Goal: Task Accomplishment & Management: Use online tool/utility

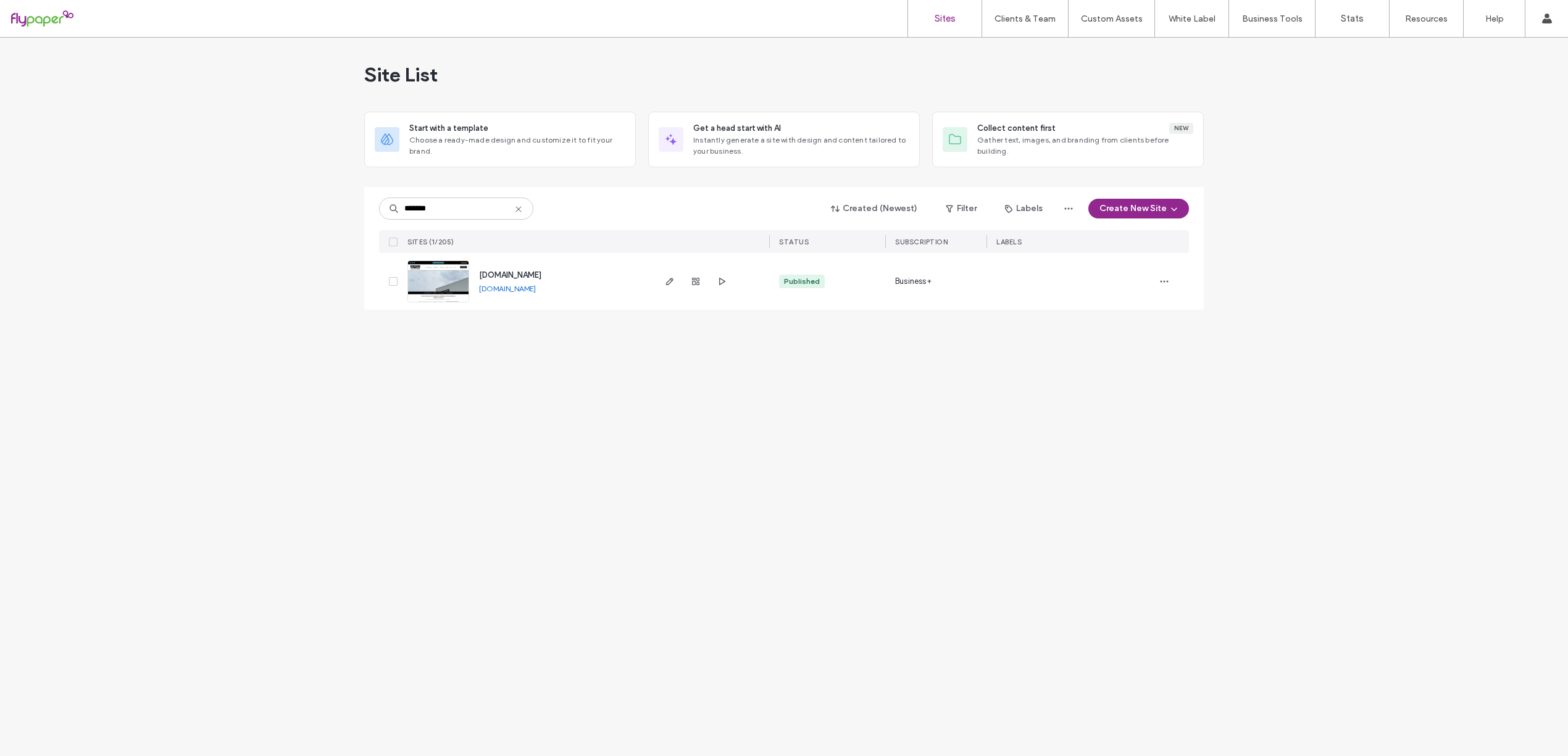
type input "*******"
click at [453, 276] on img at bounding box center [438, 303] width 60 height 84
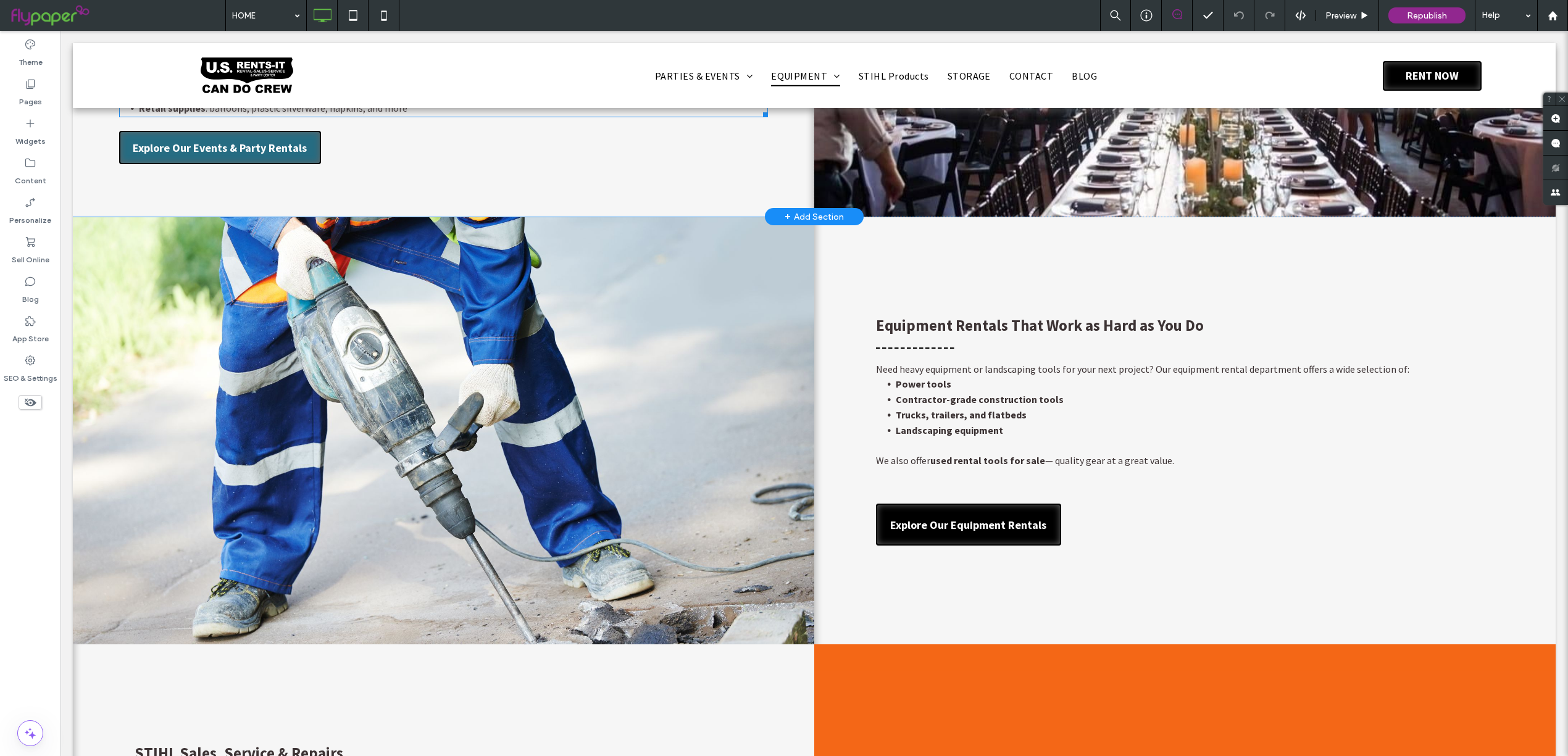
scroll to position [1192, 0]
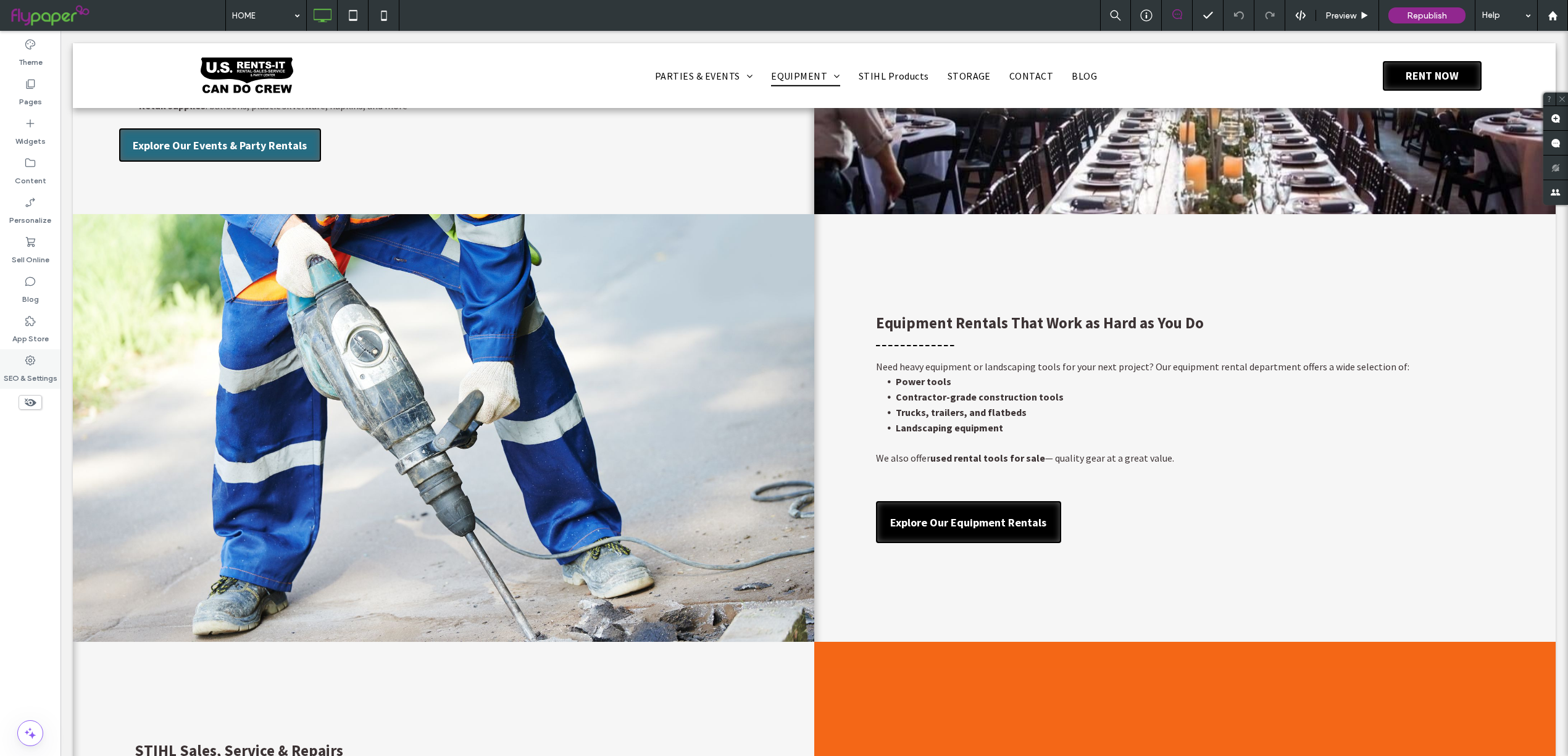
click at [22, 365] on div "SEO & Settings" at bounding box center [30, 369] width 60 height 39
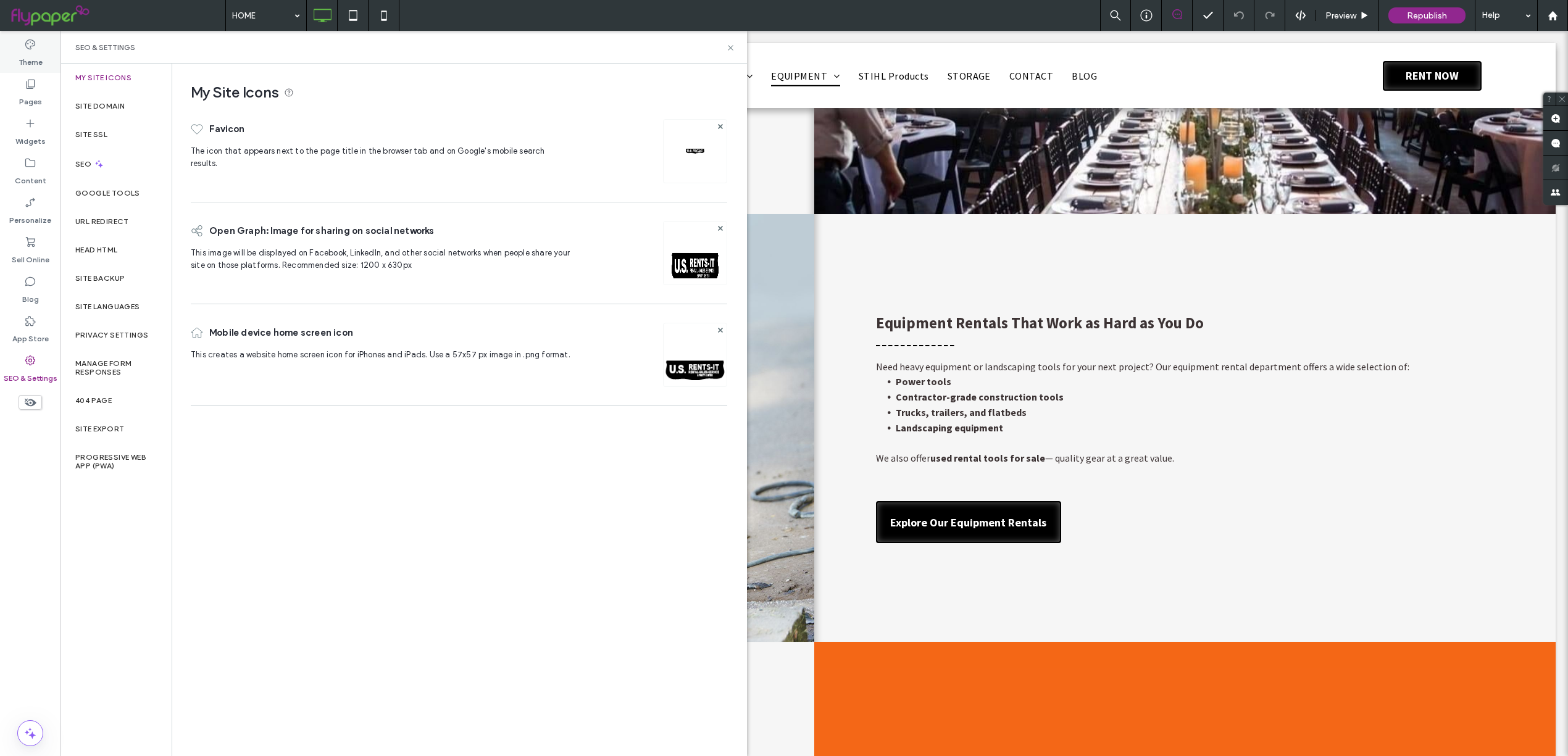
click at [32, 58] on label "Theme" at bounding box center [31, 59] width 24 height 17
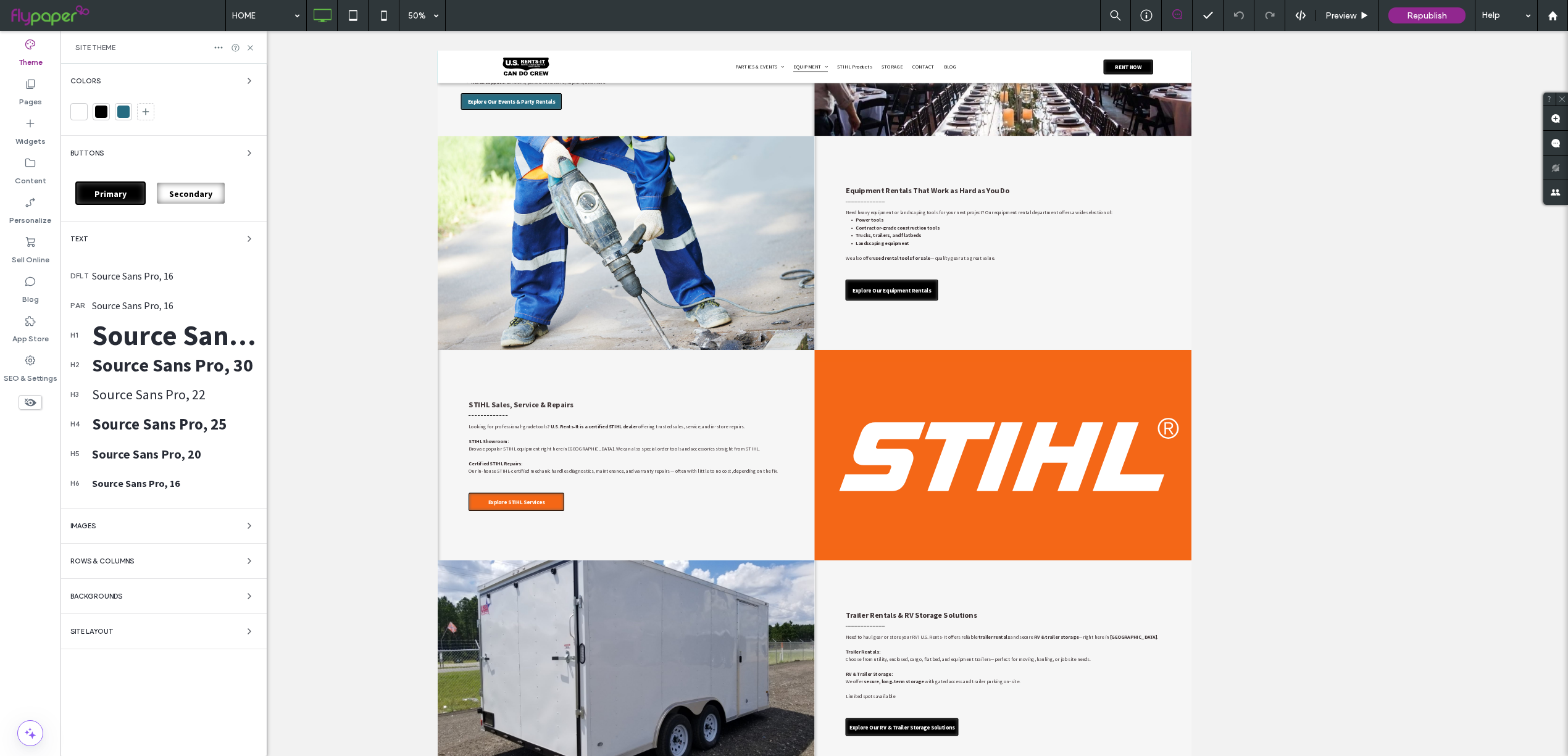
click at [148, 241] on div "Text" at bounding box center [163, 239] width 186 height 15
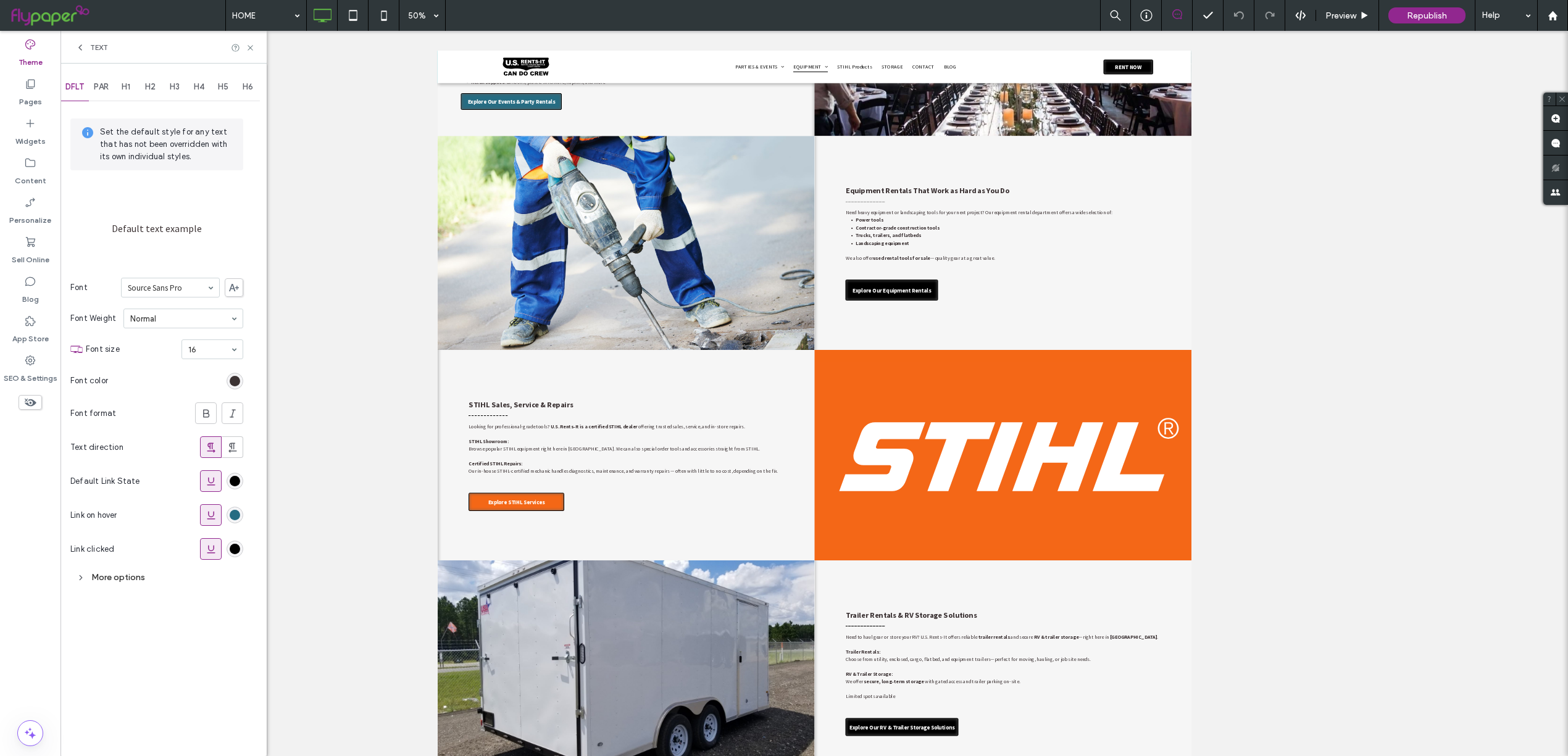
click at [94, 87] on div "PAR" at bounding box center [102, 87] width 25 height 27
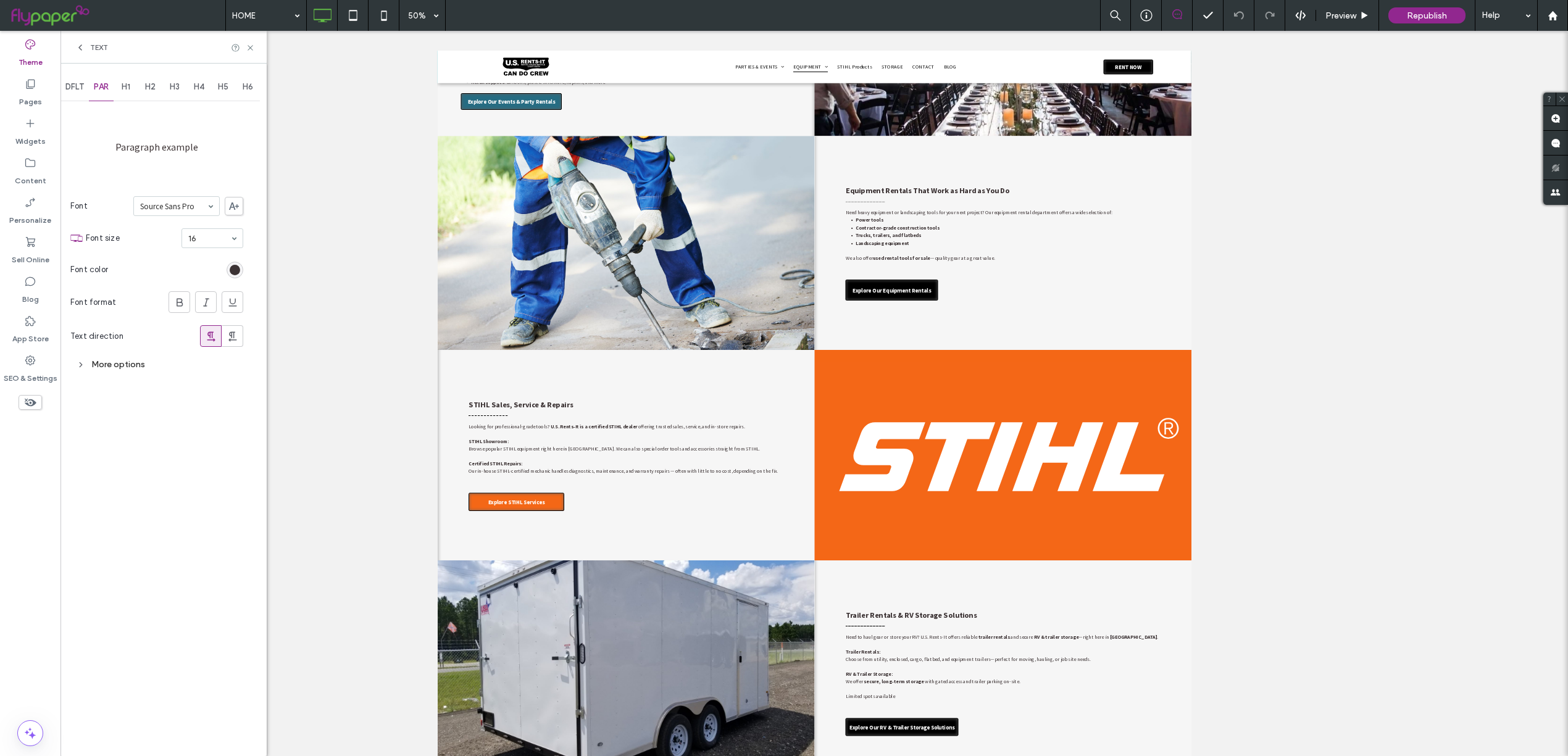
click at [128, 90] on span "H1" at bounding box center [126, 87] width 9 height 10
click at [109, 193] on section "Font Source Sans Pro" at bounding box center [156, 206] width 173 height 32
click at [152, 86] on span "H2" at bounding box center [150, 87] width 11 height 10
click at [178, 93] on div "H3" at bounding box center [175, 87] width 25 height 27
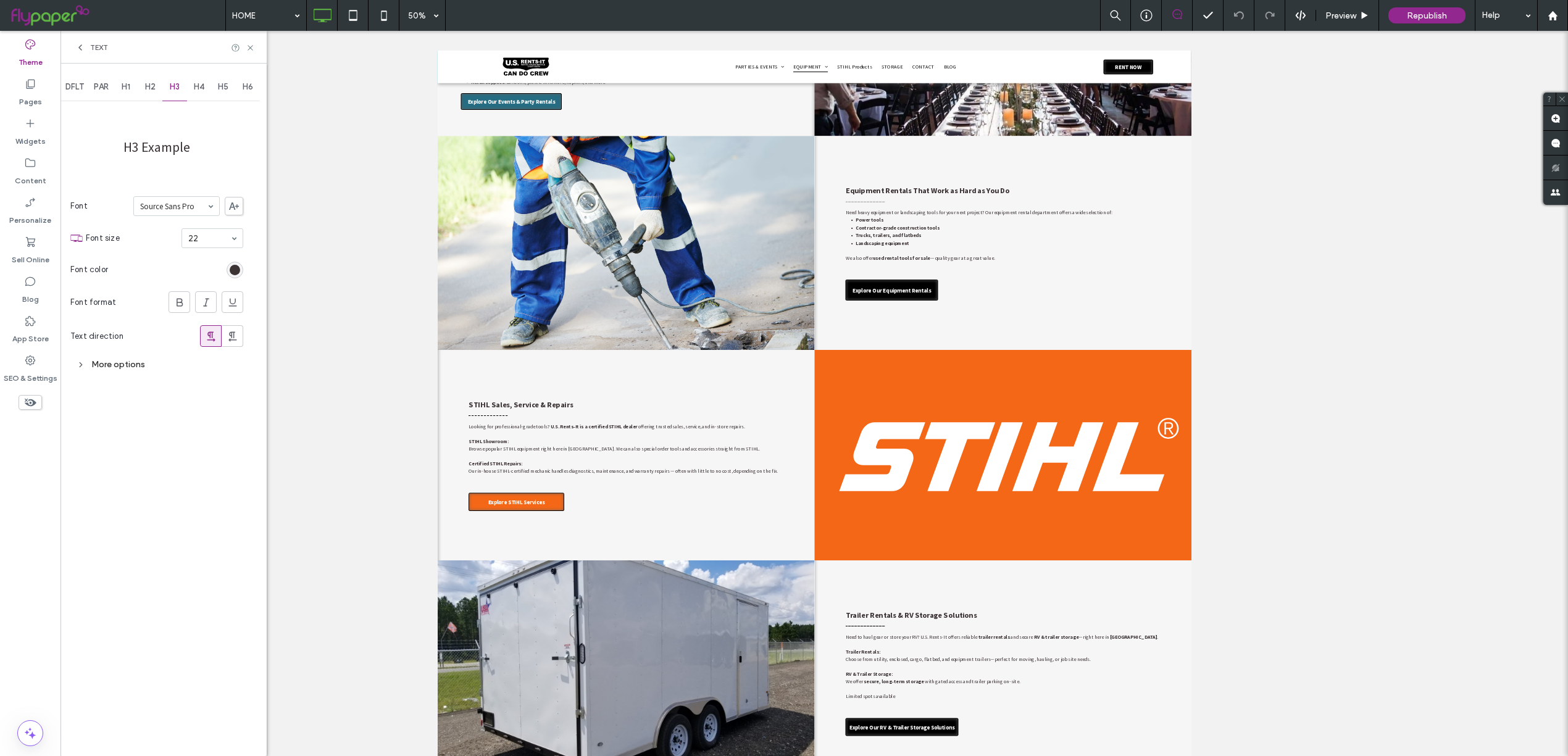
click at [200, 93] on div "H4" at bounding box center [199, 87] width 25 height 27
click at [251, 49] on icon at bounding box center [250, 47] width 9 height 9
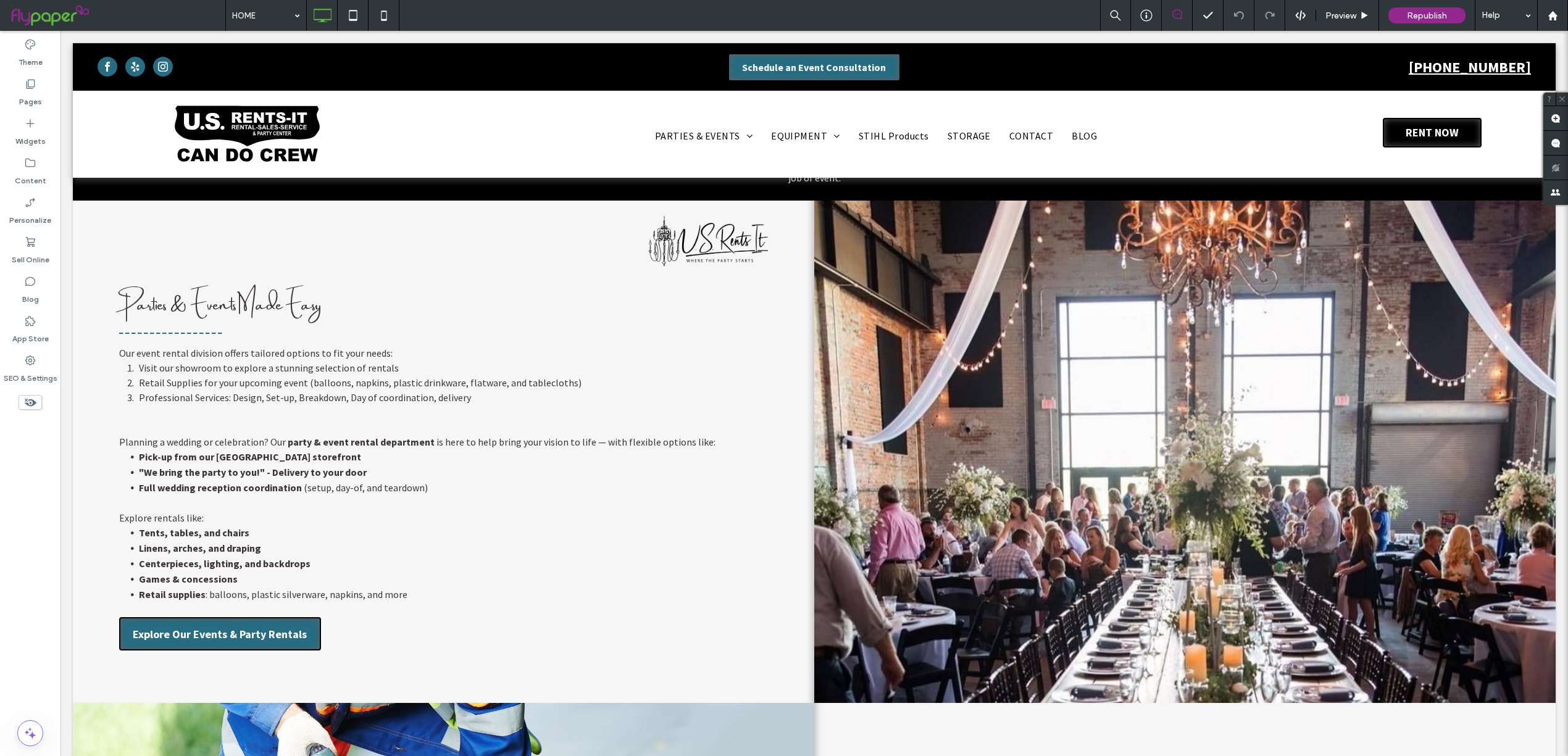
scroll to position [0, 0]
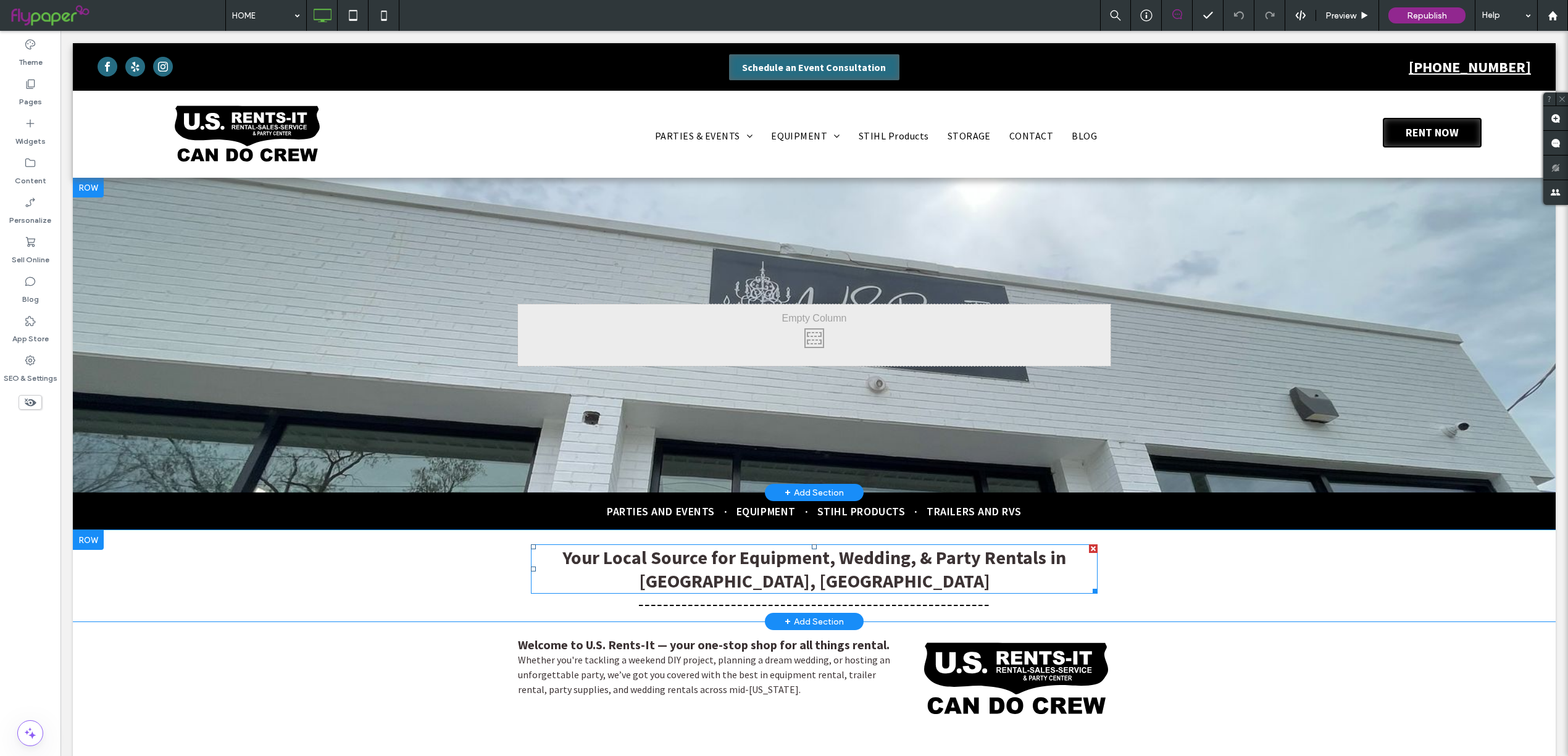
click at [755, 577] on span "Your Local Source for Equipment, Wedding, & Party Rentals in Jefferson City, MO" at bounding box center [814, 569] width 504 height 47
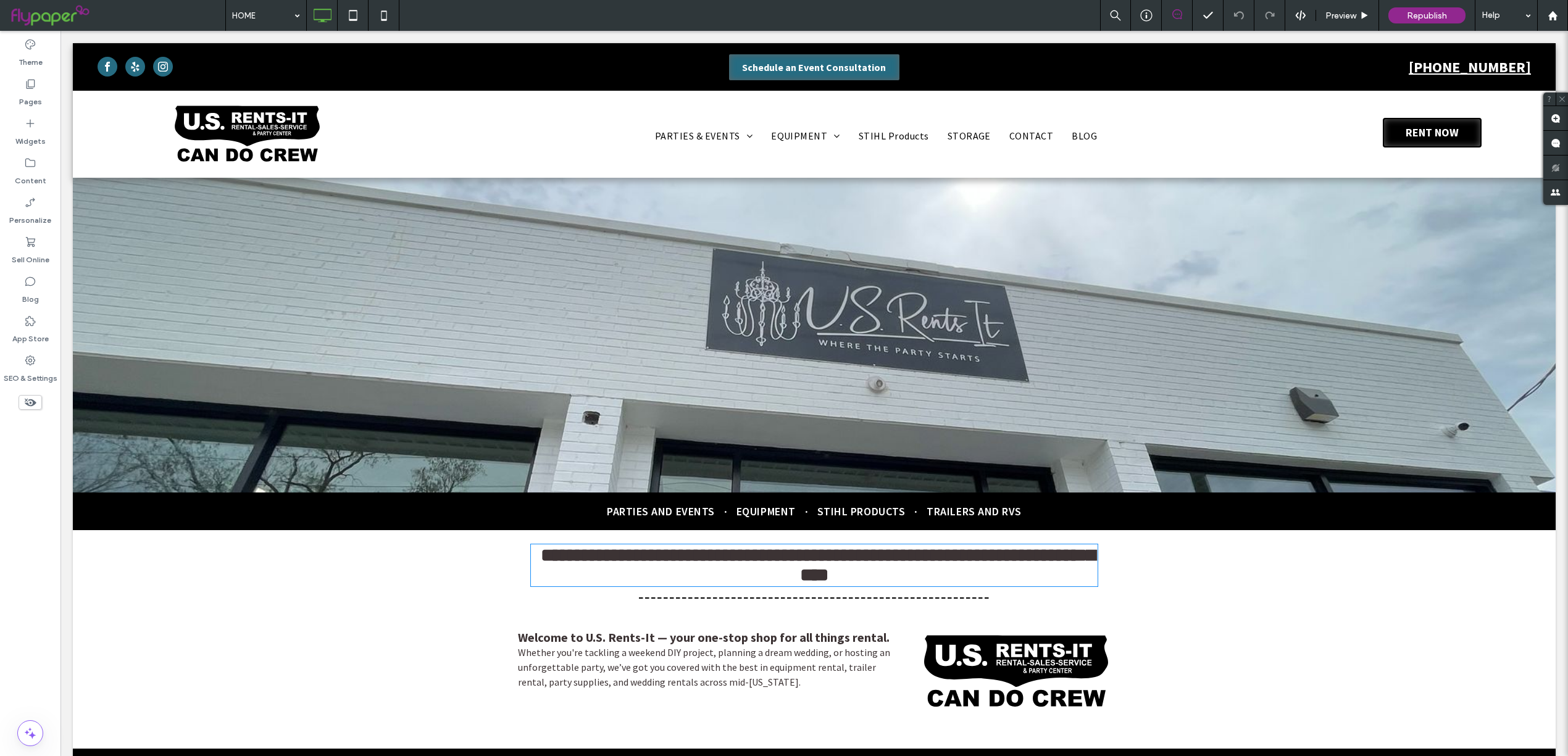
type input "**********"
type input "**"
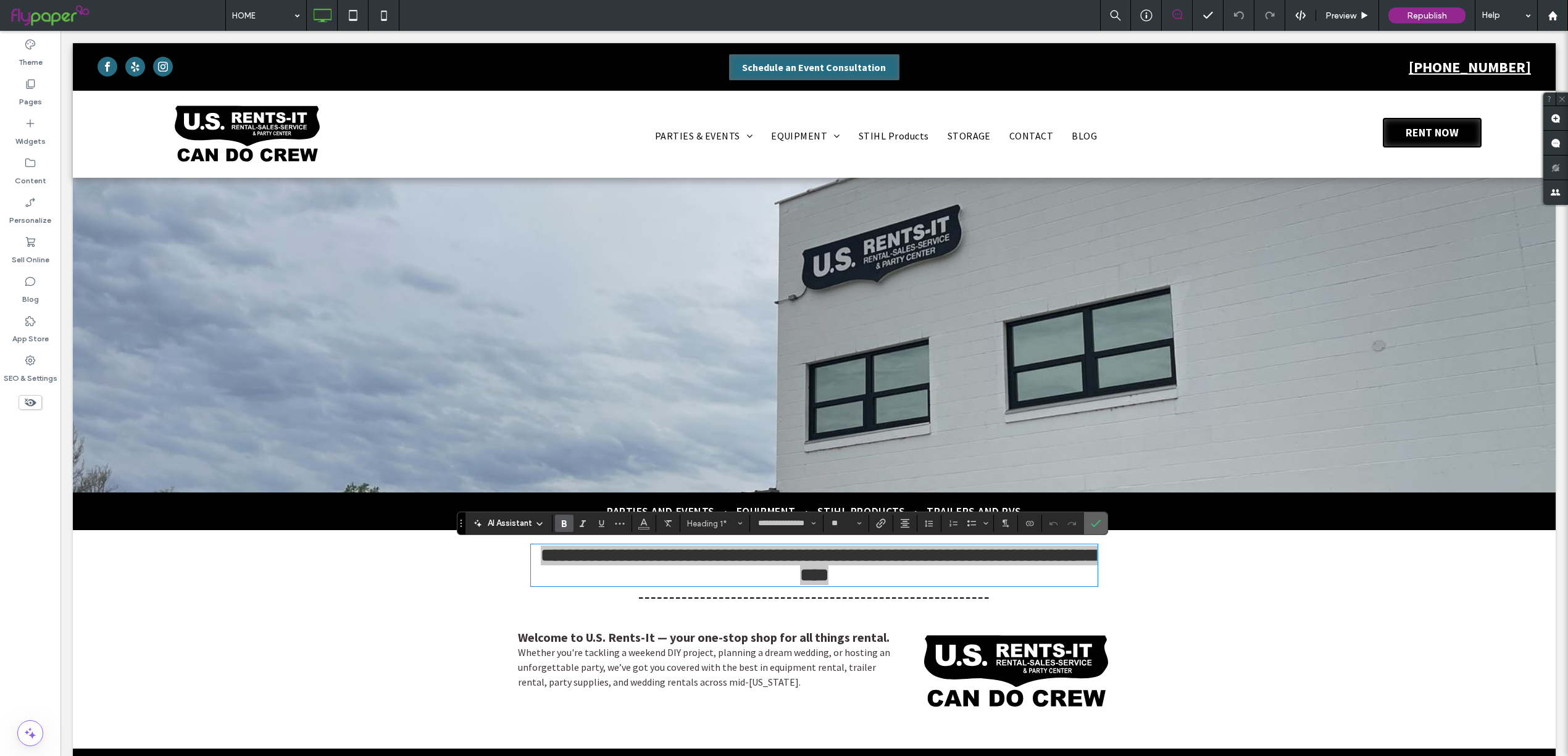
click at [1100, 522] on icon "Confirm" at bounding box center [1096, 524] width 10 height 10
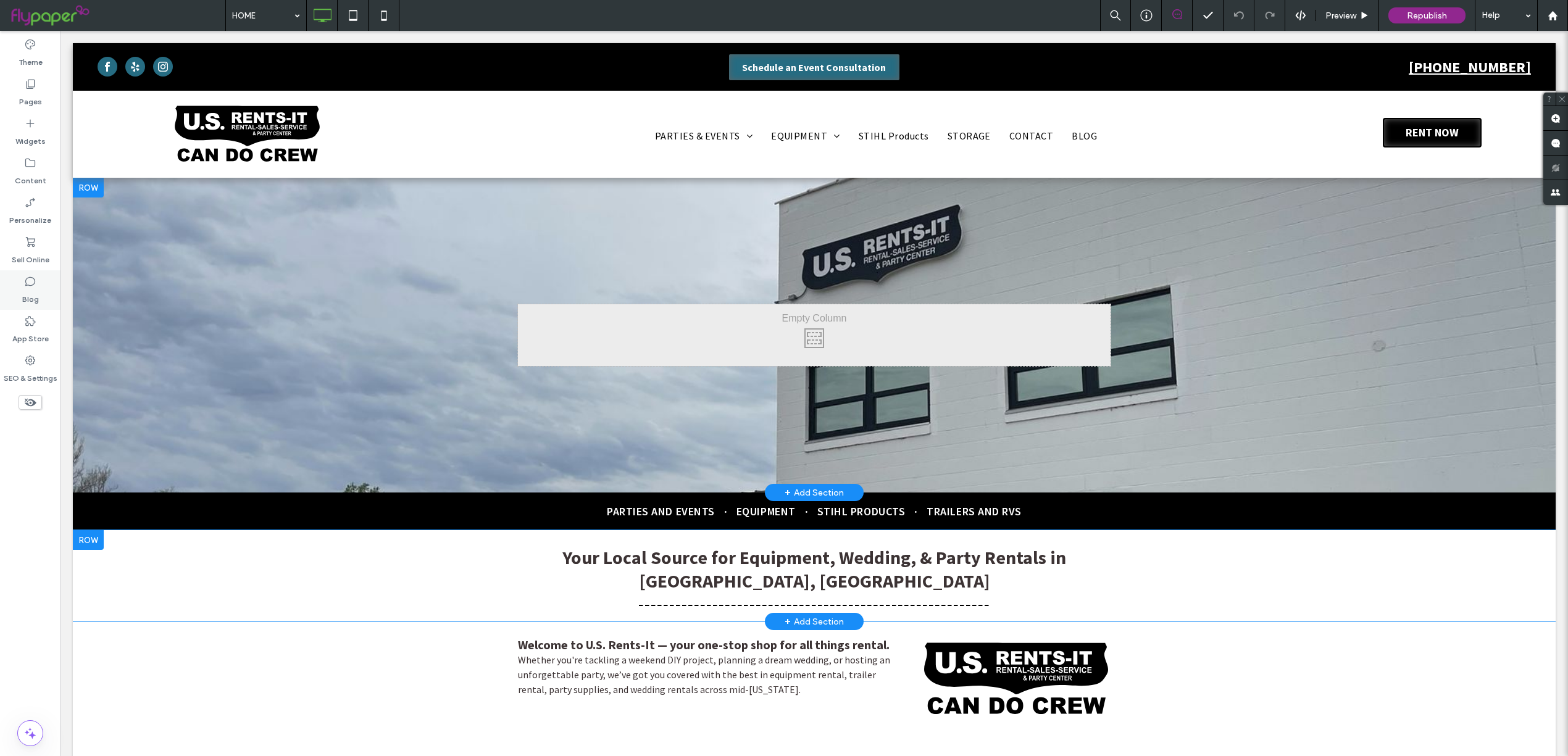
click at [21, 277] on div "Blog" at bounding box center [30, 290] width 60 height 39
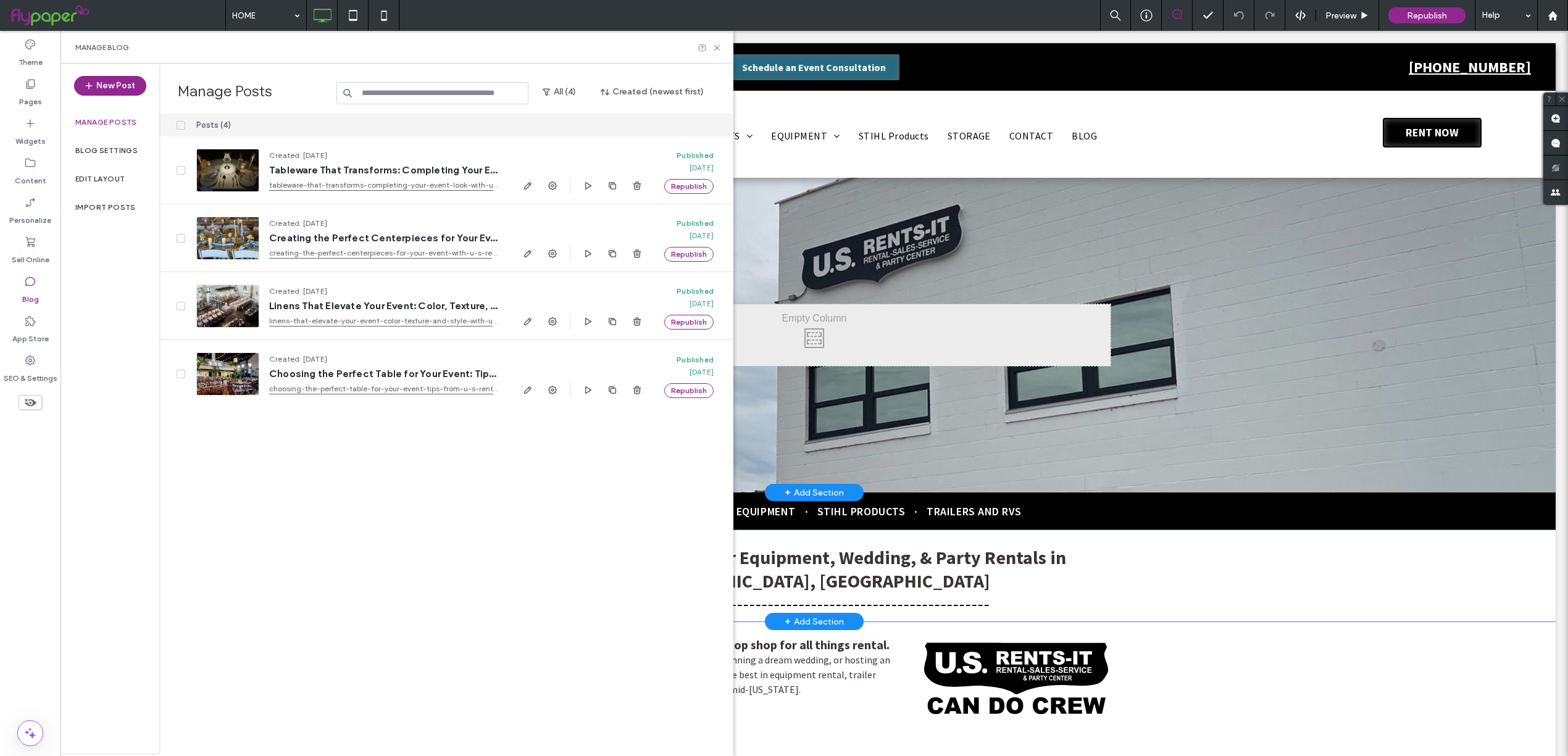
click at [27, 282] on icon at bounding box center [31, 282] width 12 height 12
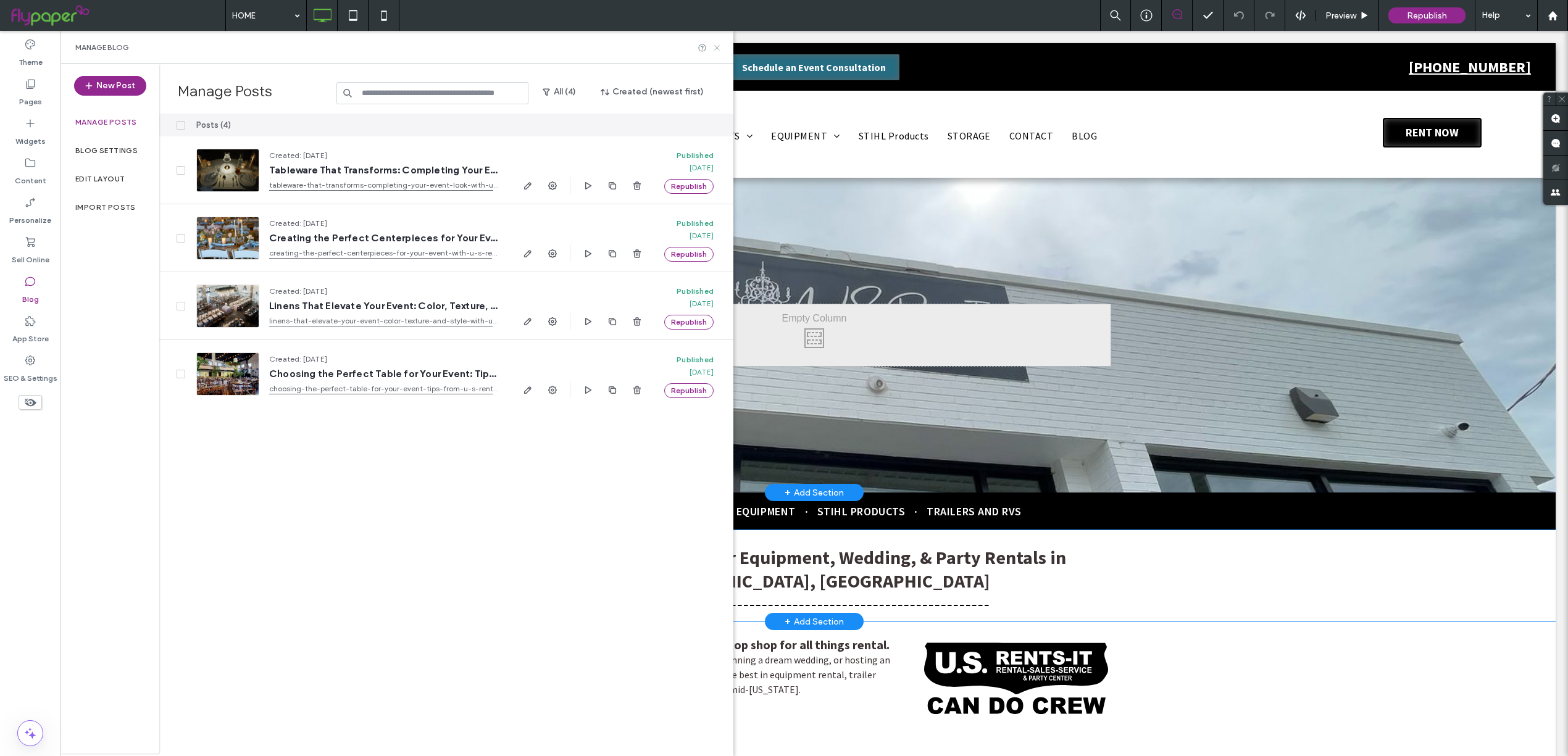
click at [717, 50] on icon at bounding box center [717, 47] width 9 height 9
